Goal: Find specific page/section: Find specific page/section

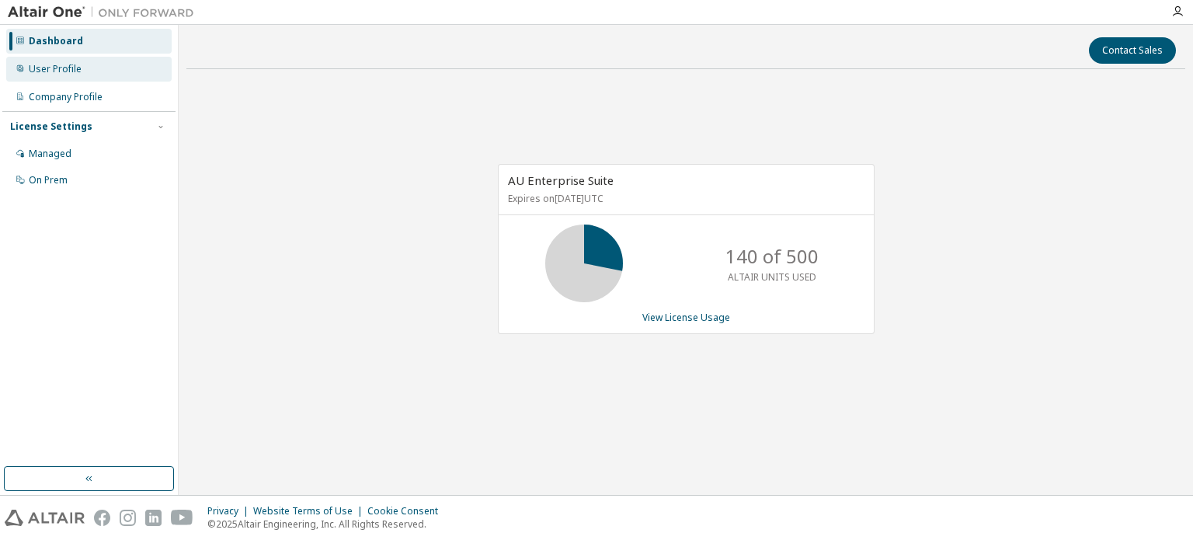
click at [64, 64] on div "User Profile" at bounding box center [55, 69] width 53 height 12
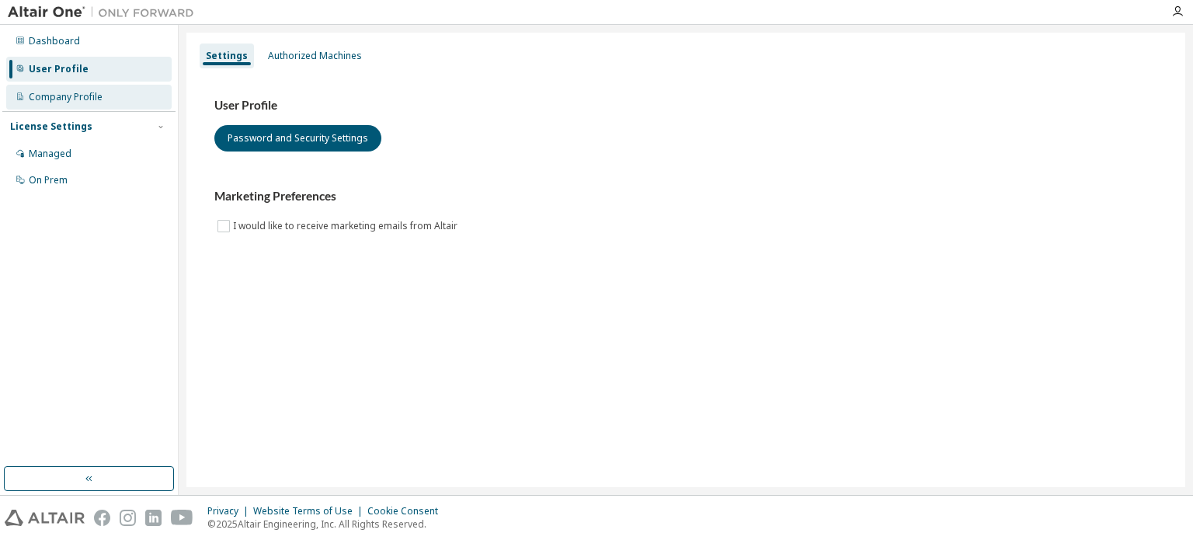
click at [50, 89] on div "Company Profile" at bounding box center [88, 97] width 165 height 25
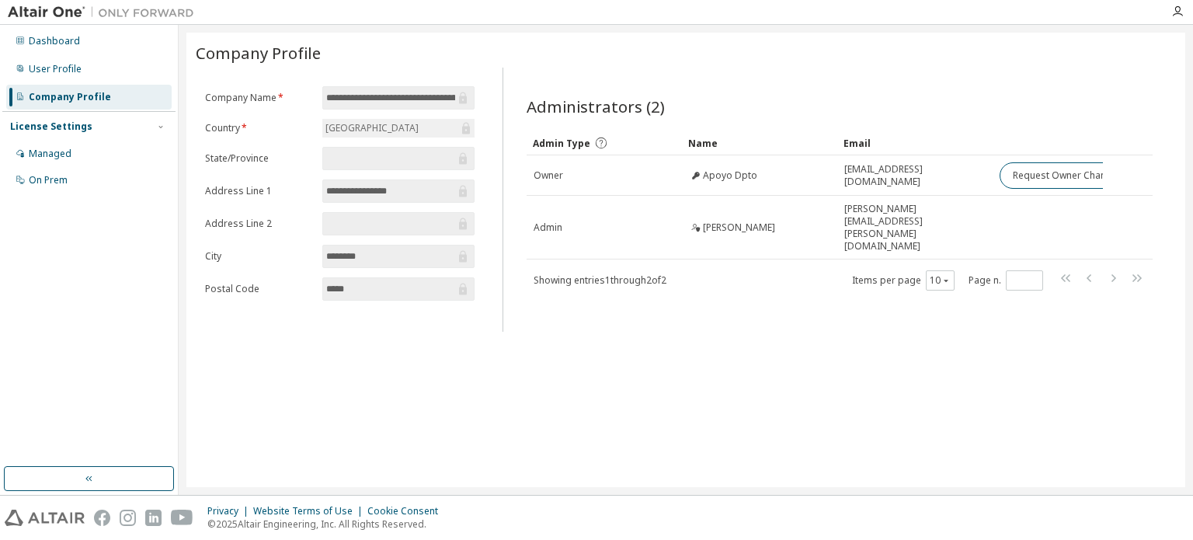
click at [62, 10] on img at bounding box center [105, 13] width 194 height 16
click at [1168, 15] on div at bounding box center [1177, 11] width 31 height 12
click at [1181, 15] on icon "button" at bounding box center [1177, 11] width 12 height 12
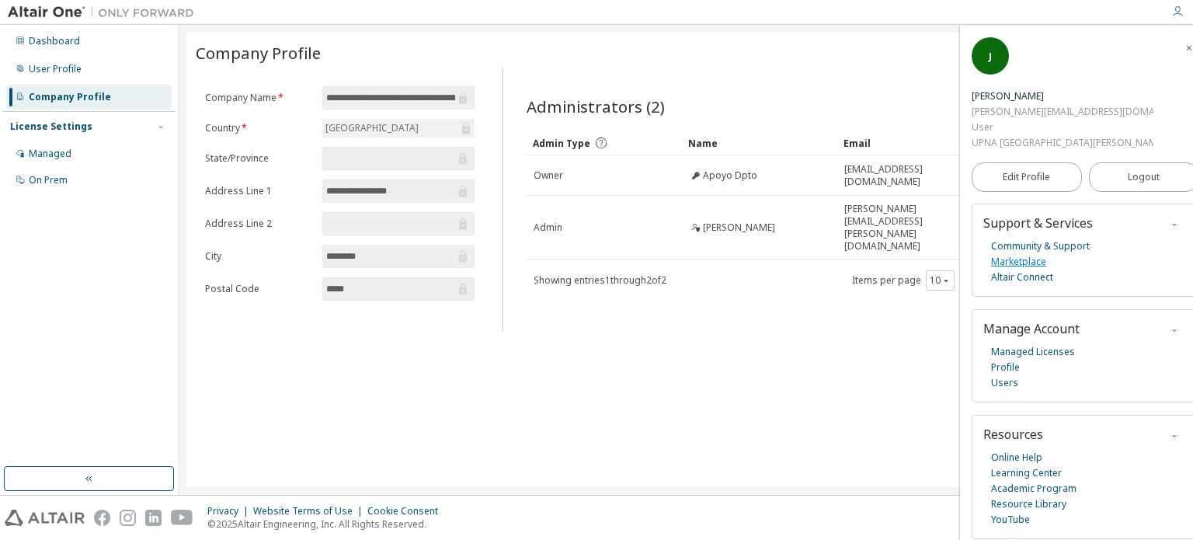
click at [1034, 258] on link "Marketplace" at bounding box center [1018, 262] width 55 height 16
